Goal: Task Accomplishment & Management: Use online tool/utility

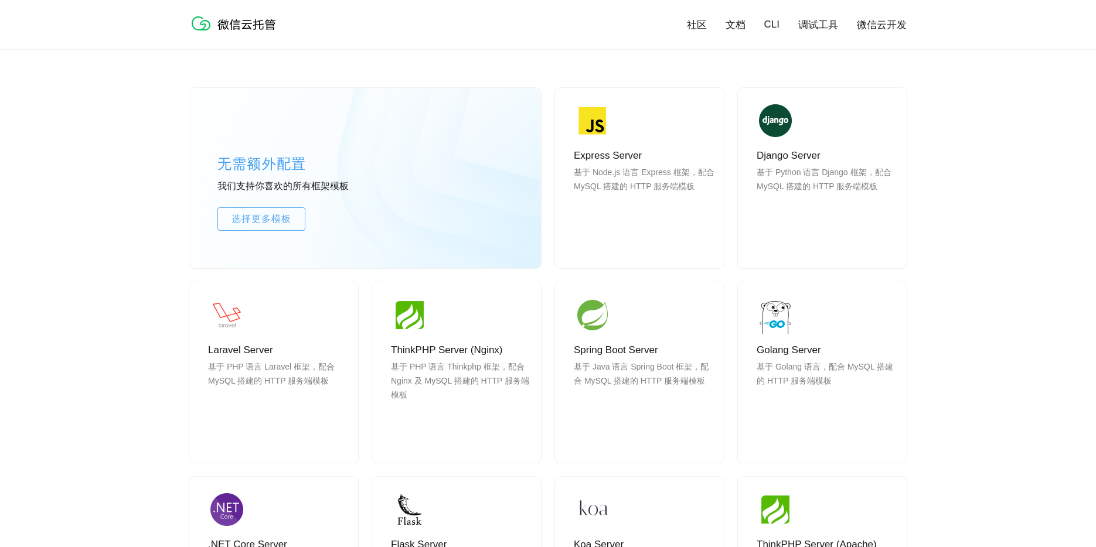
scroll to position [941, 0]
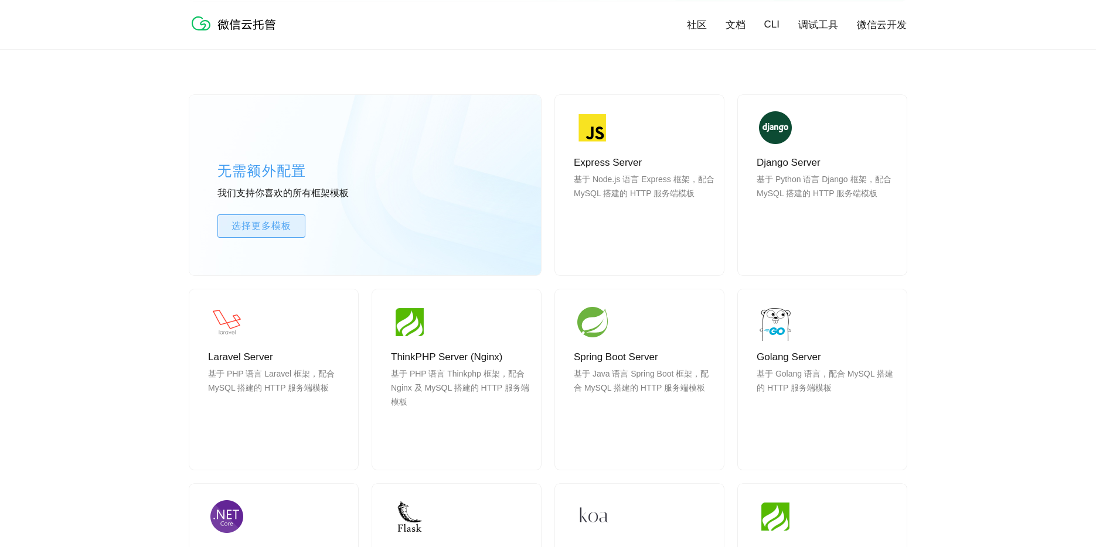
click at [290, 219] on link "选择更多模板" at bounding box center [261, 226] width 88 height 23
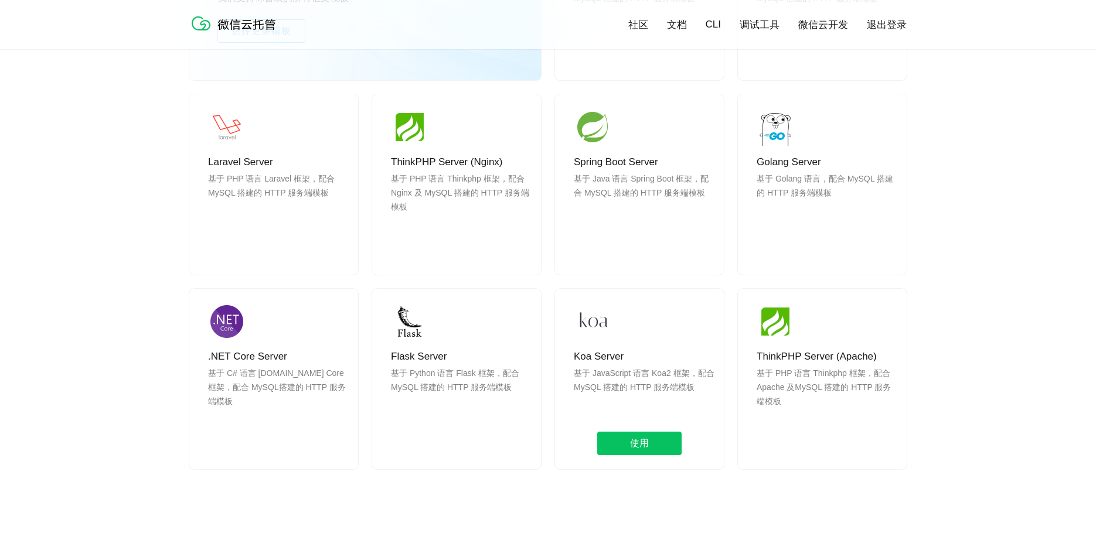
scroll to position [0, 2084]
click at [642, 442] on span "使用" at bounding box center [639, 443] width 84 height 23
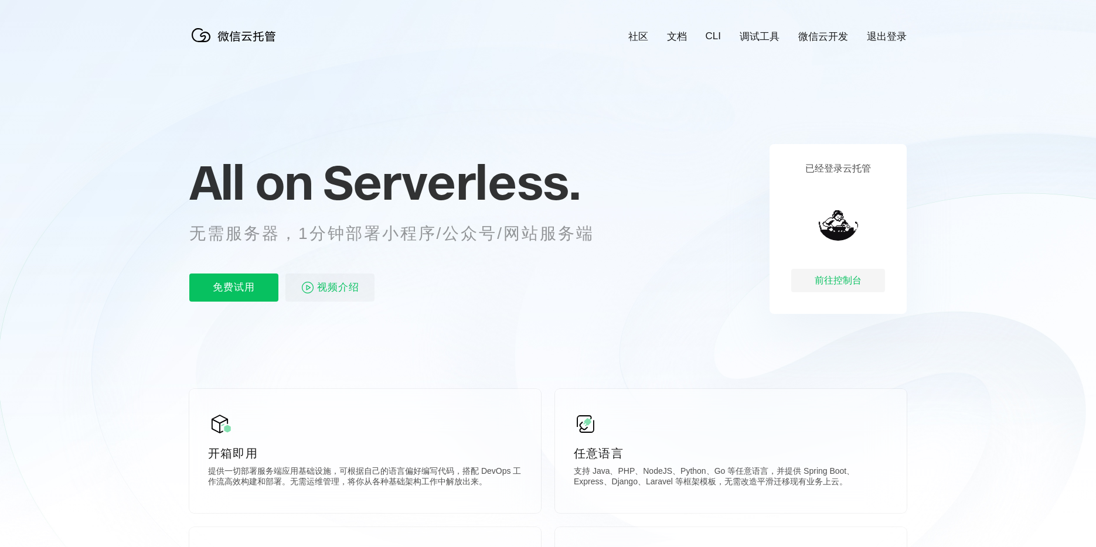
scroll to position [0, 2084]
click at [850, 281] on div "前往控制台" at bounding box center [838, 280] width 94 height 23
